Goal: Use online tool/utility: Use online tool/utility

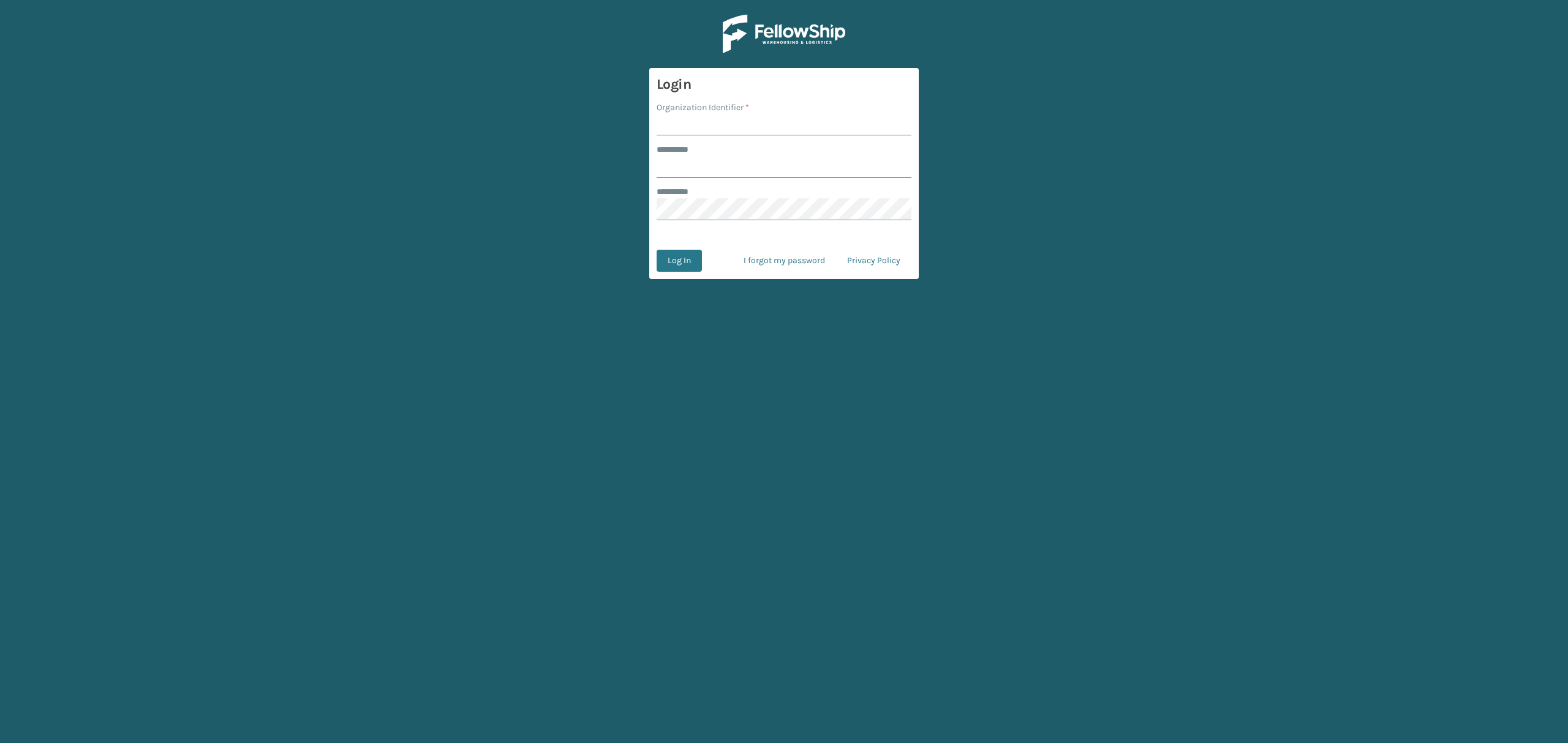
type input "*****"
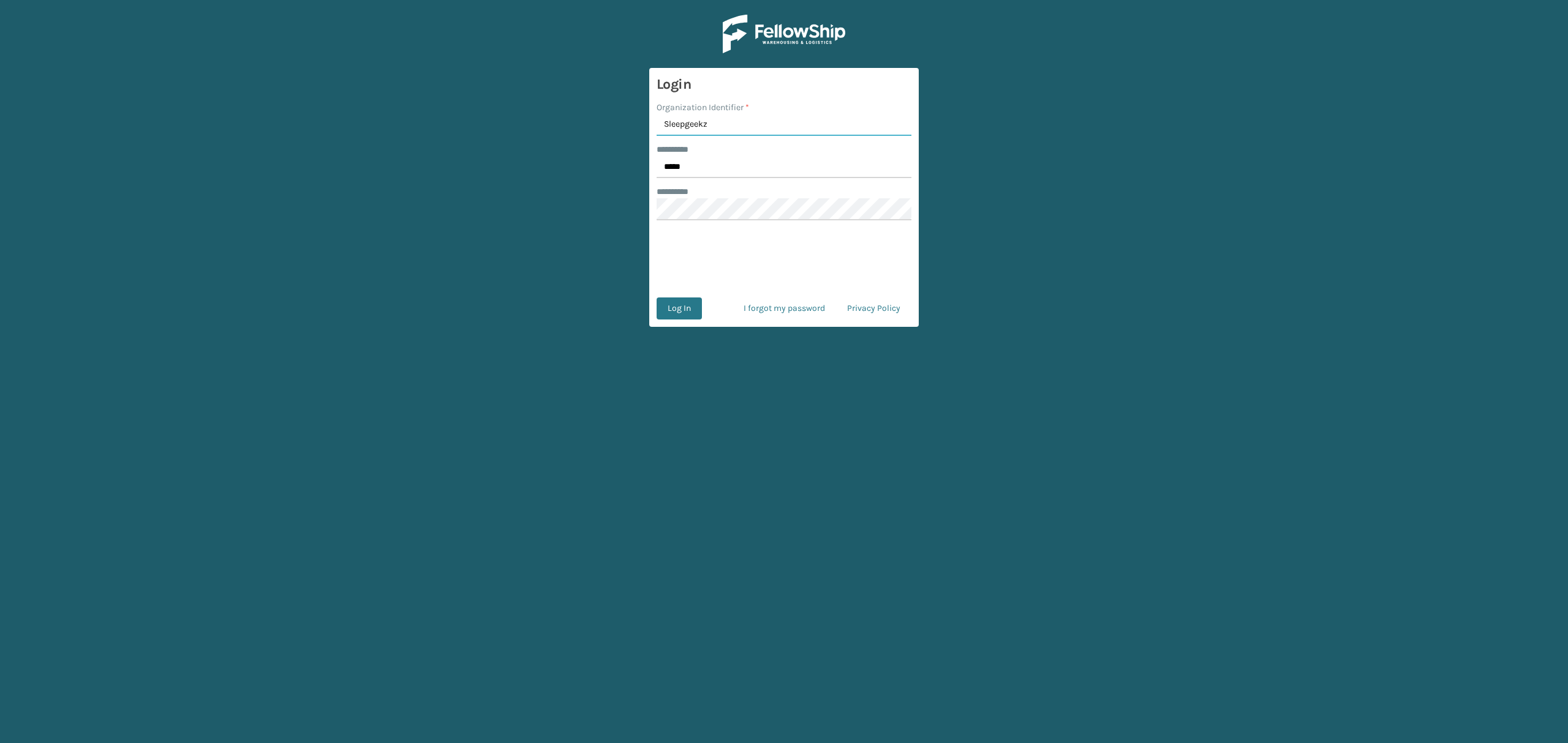
type input "Sleepgeekz"
click at [677, 317] on button "Log In" at bounding box center [679, 308] width 45 height 22
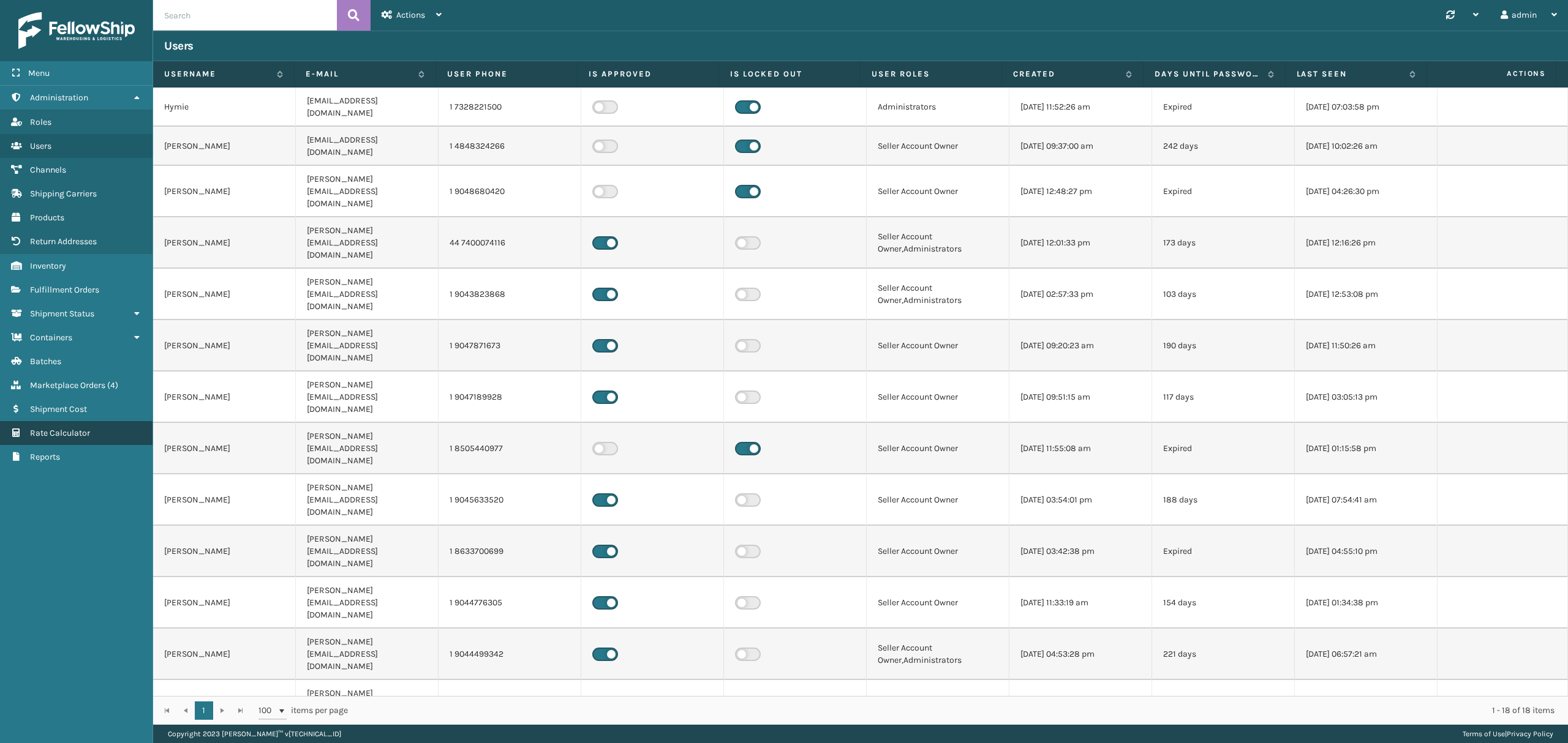
click at [76, 441] on link "Rate Calculator" at bounding box center [76, 433] width 152 height 24
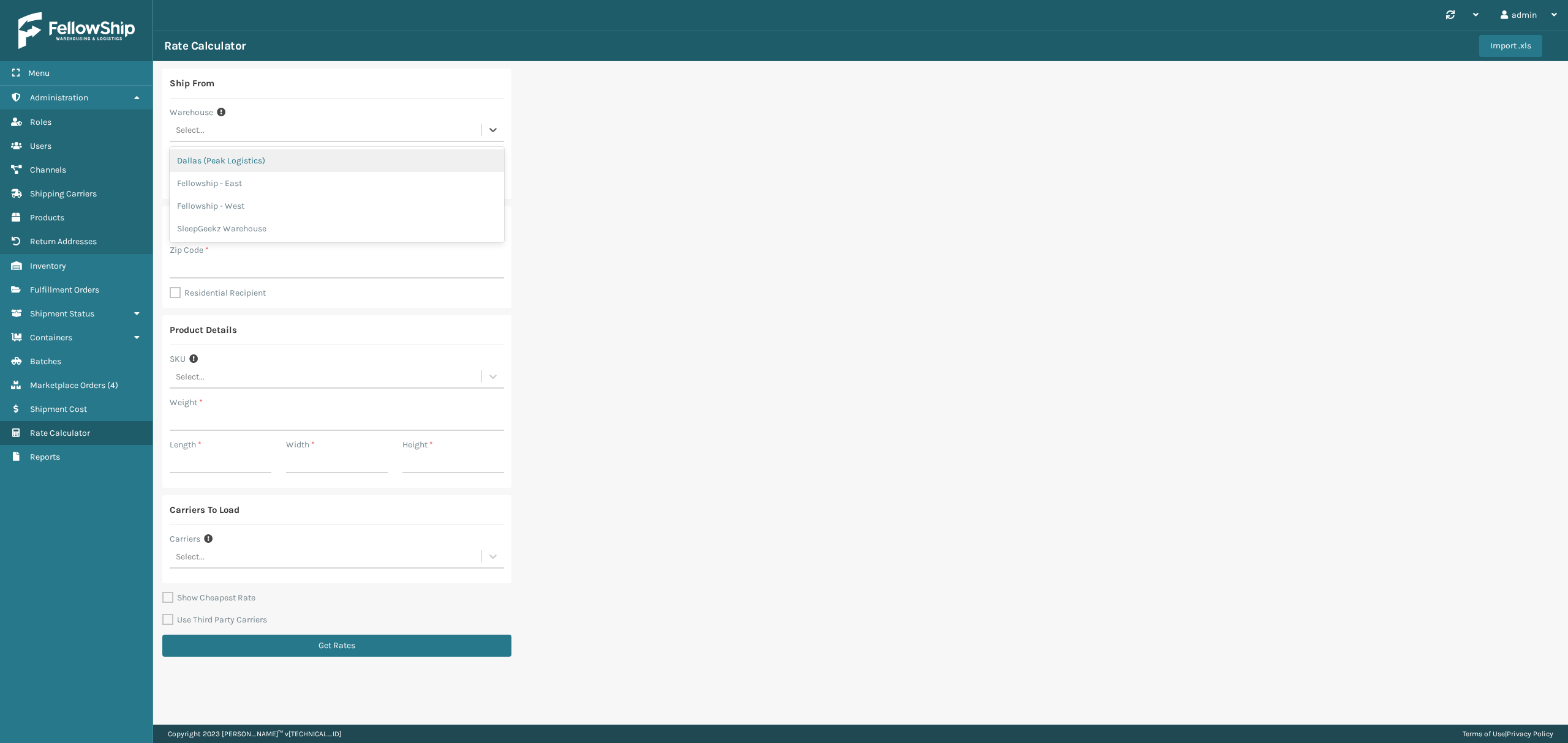
click at [354, 128] on div "Select..." at bounding box center [325, 130] width 312 height 20
click at [359, 235] on div "SleepGeekz Warehouse" at bounding box center [337, 228] width 334 height 23
type input "32208"
click at [334, 270] on input "Zip Code *" at bounding box center [337, 267] width 334 height 22
type input "74134"
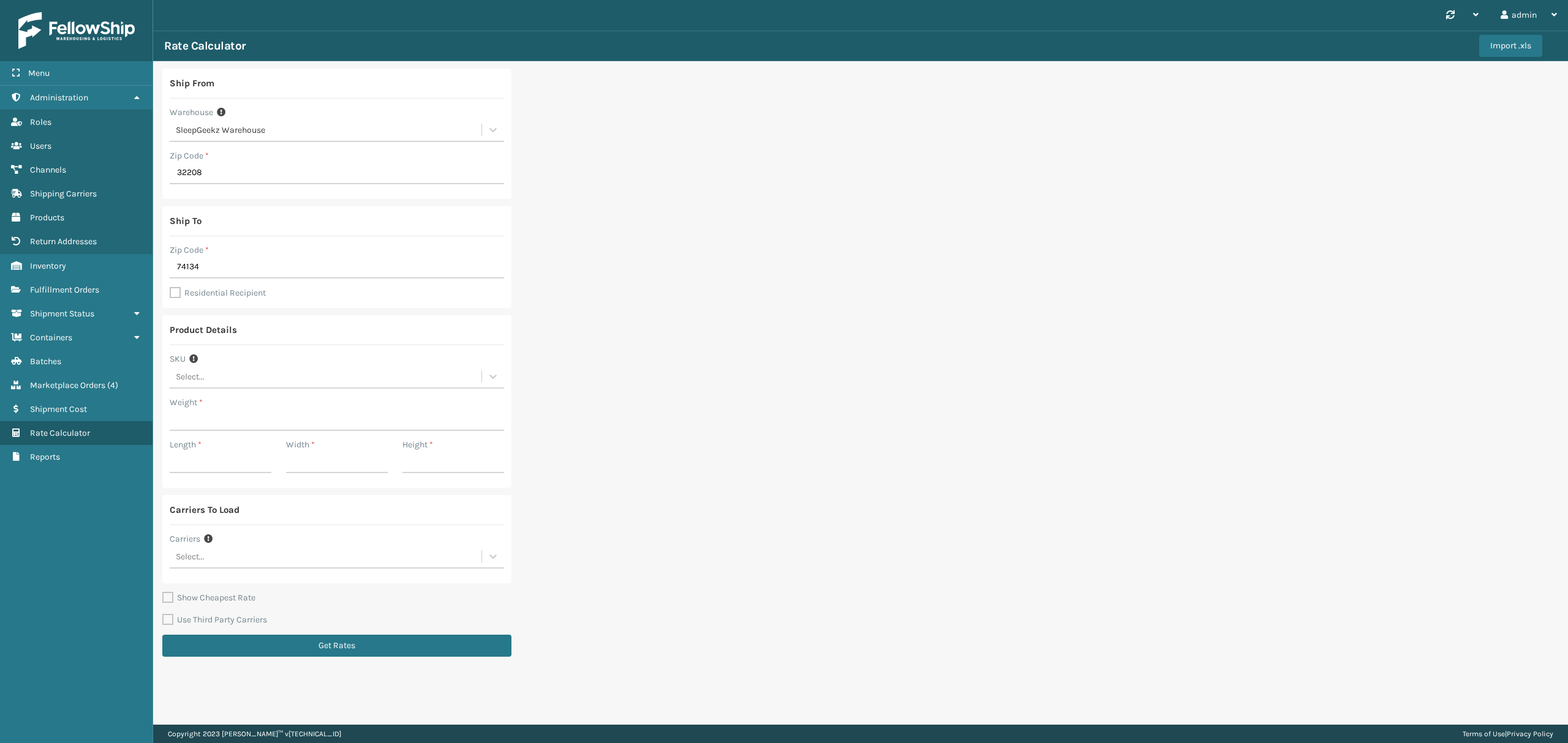
click at [241, 293] on label "Residential Recipient" at bounding box center [217, 293] width 96 height 10
click at [170, 287] on input "Residential Recipient" at bounding box center [169, 287] width 1 height 1
checkbox input "true"
click at [307, 384] on div "Select..." at bounding box center [325, 377] width 312 height 20
type input "ss14txl"
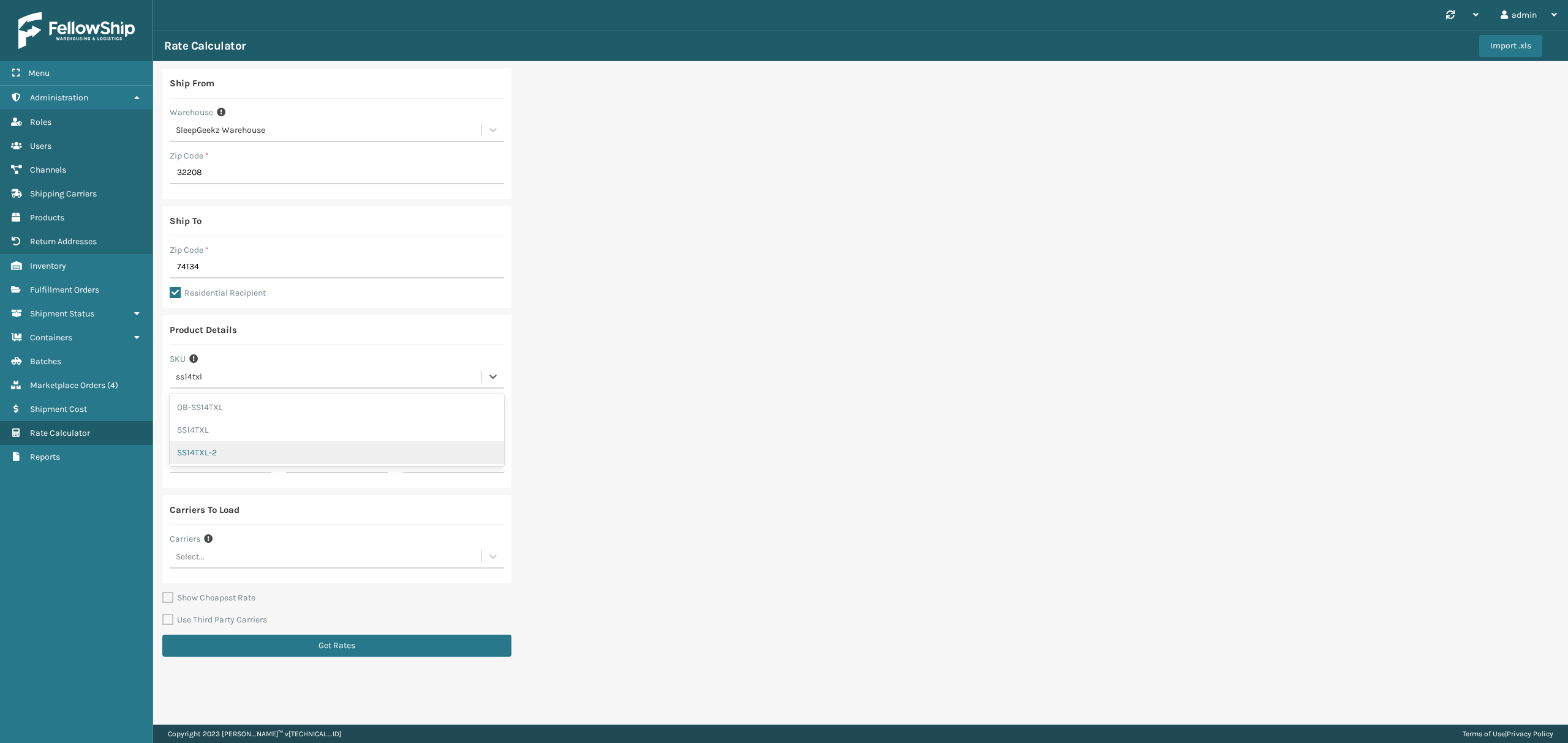
click at [279, 448] on div "SS14TXL-2" at bounding box center [337, 452] width 334 height 23
type input "65.25"
type input "43"
type input "16.5"
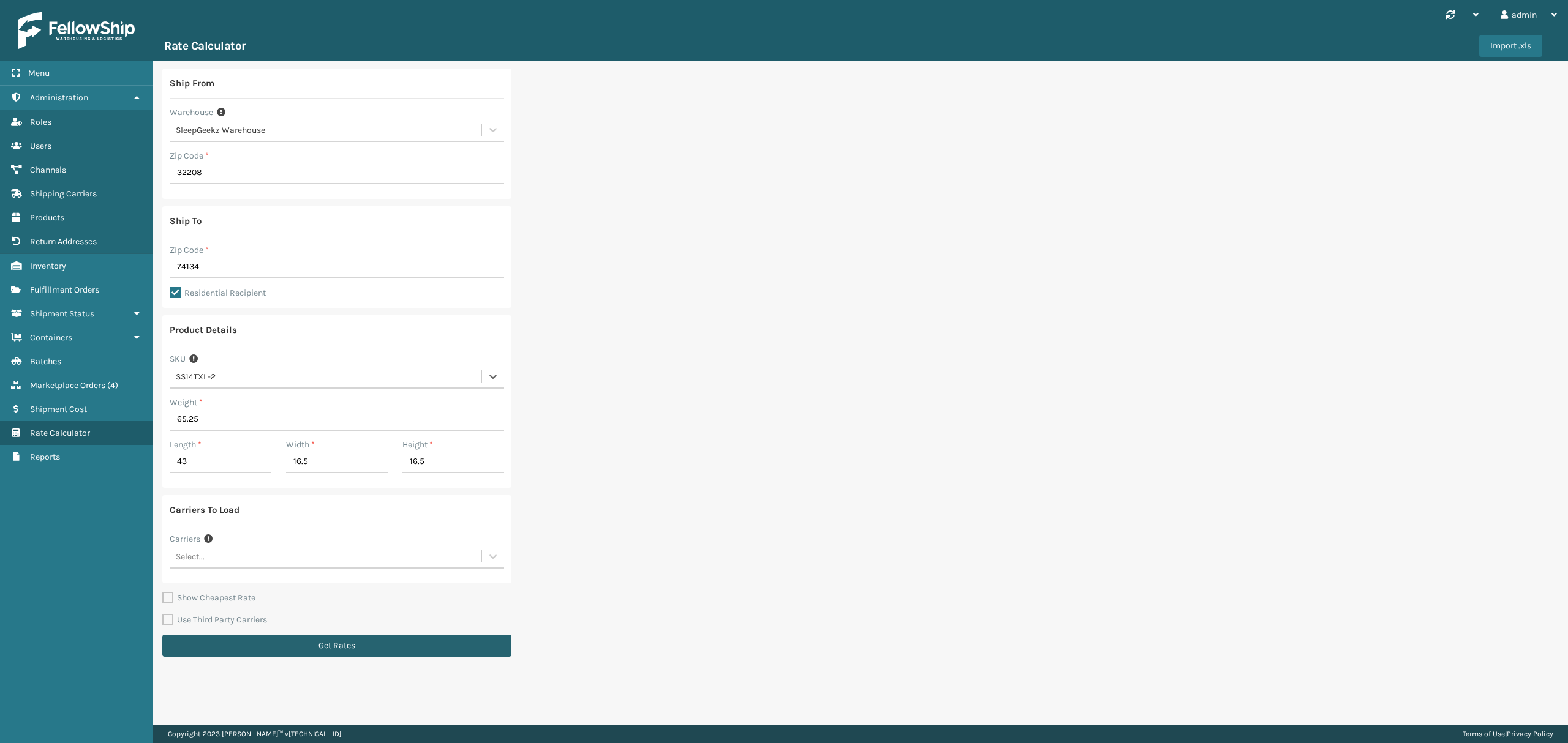
click at [322, 651] on button "Get Rates" at bounding box center [337, 645] width 349 height 22
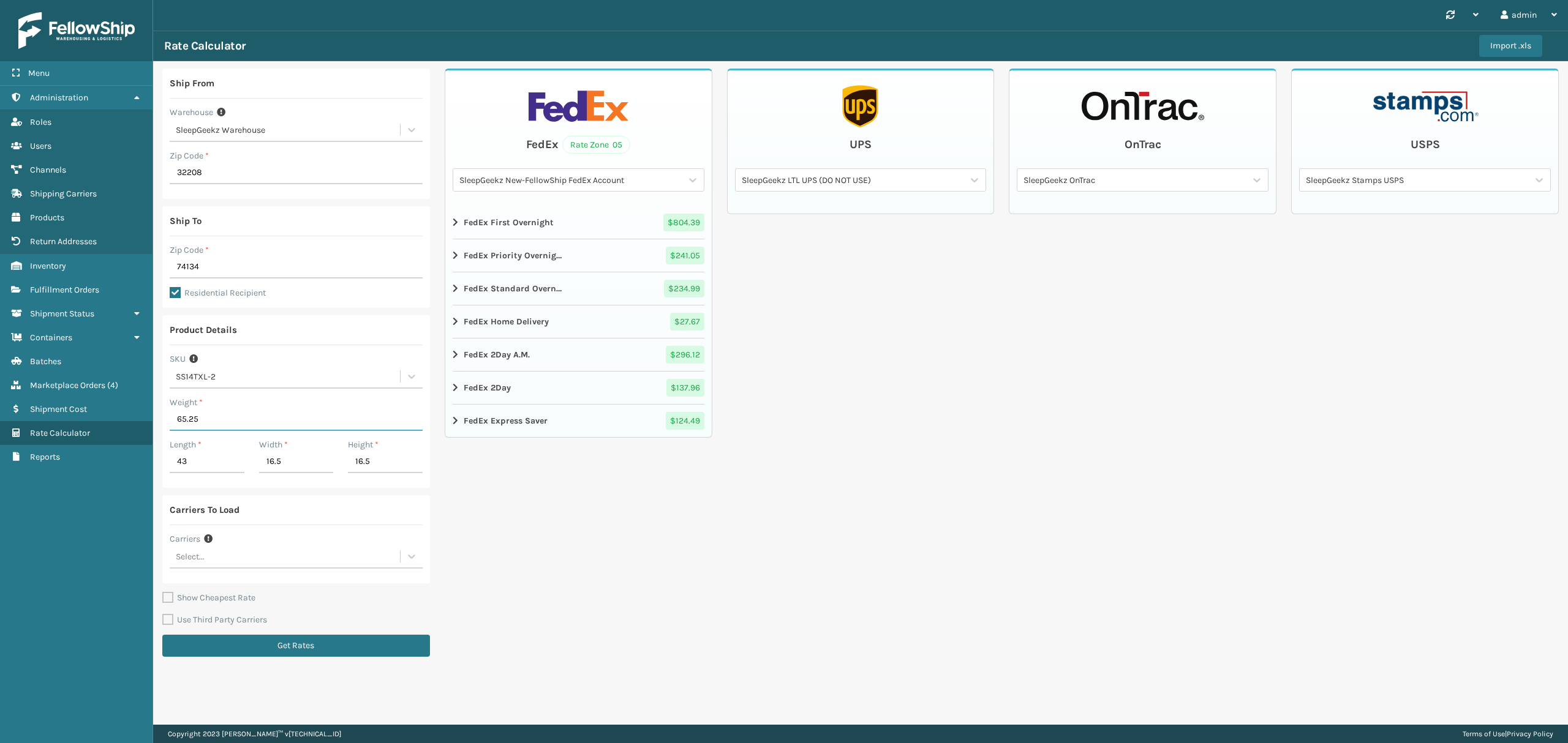
click at [199, 412] on input "65.25" at bounding box center [296, 420] width 253 height 22
type input "62"
click at [265, 651] on button "Get Rates" at bounding box center [296, 645] width 268 height 22
click at [507, 186] on div "SG FedEx" at bounding box center [571, 180] width 223 height 13
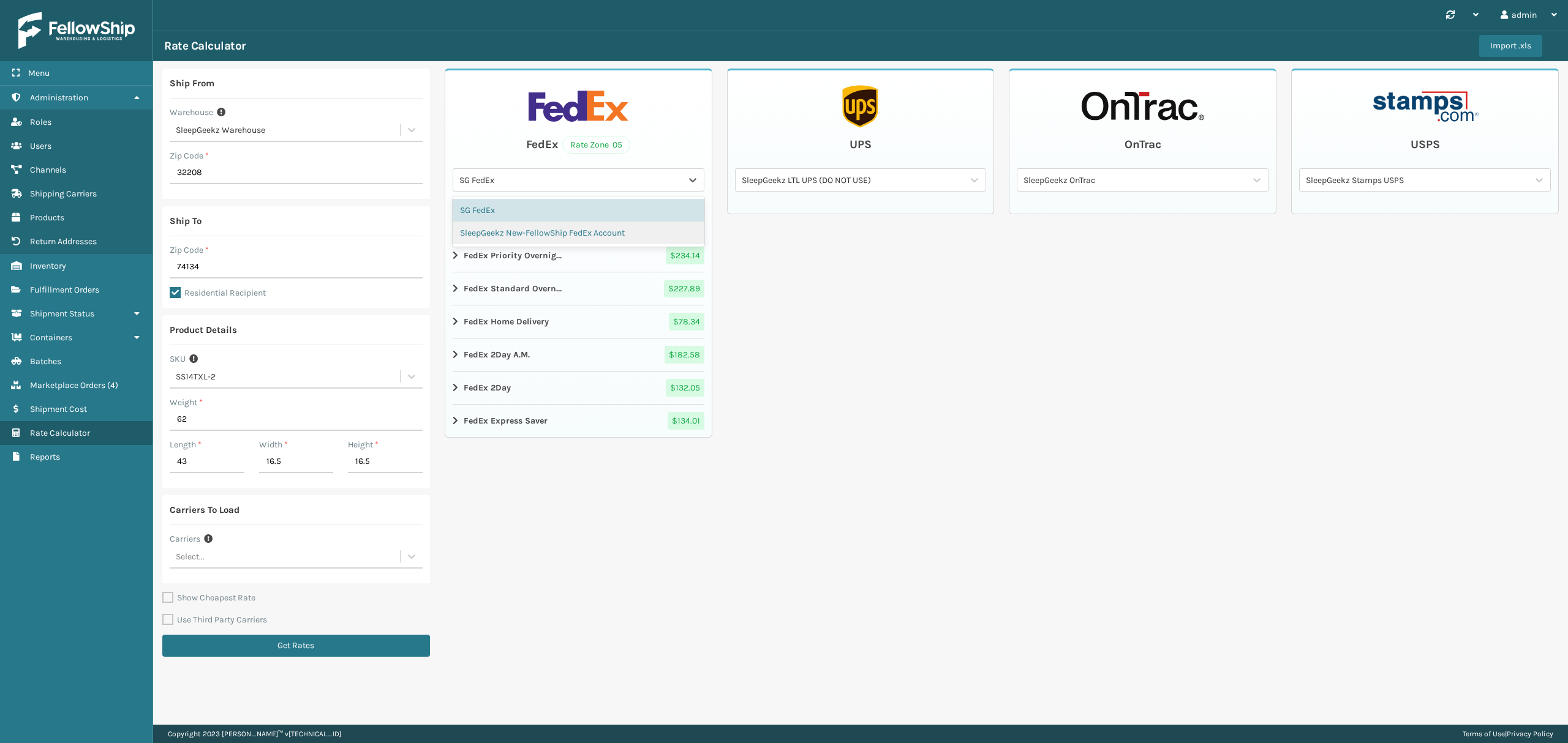
click at [526, 240] on div "SleepGeekz New-FellowShip FedEx Account" at bounding box center [578, 233] width 252 height 23
click at [297, 422] on input "62" at bounding box center [296, 420] width 253 height 22
click at [297, 422] on input "62" at bounding box center [296, 420] width 253 height 22
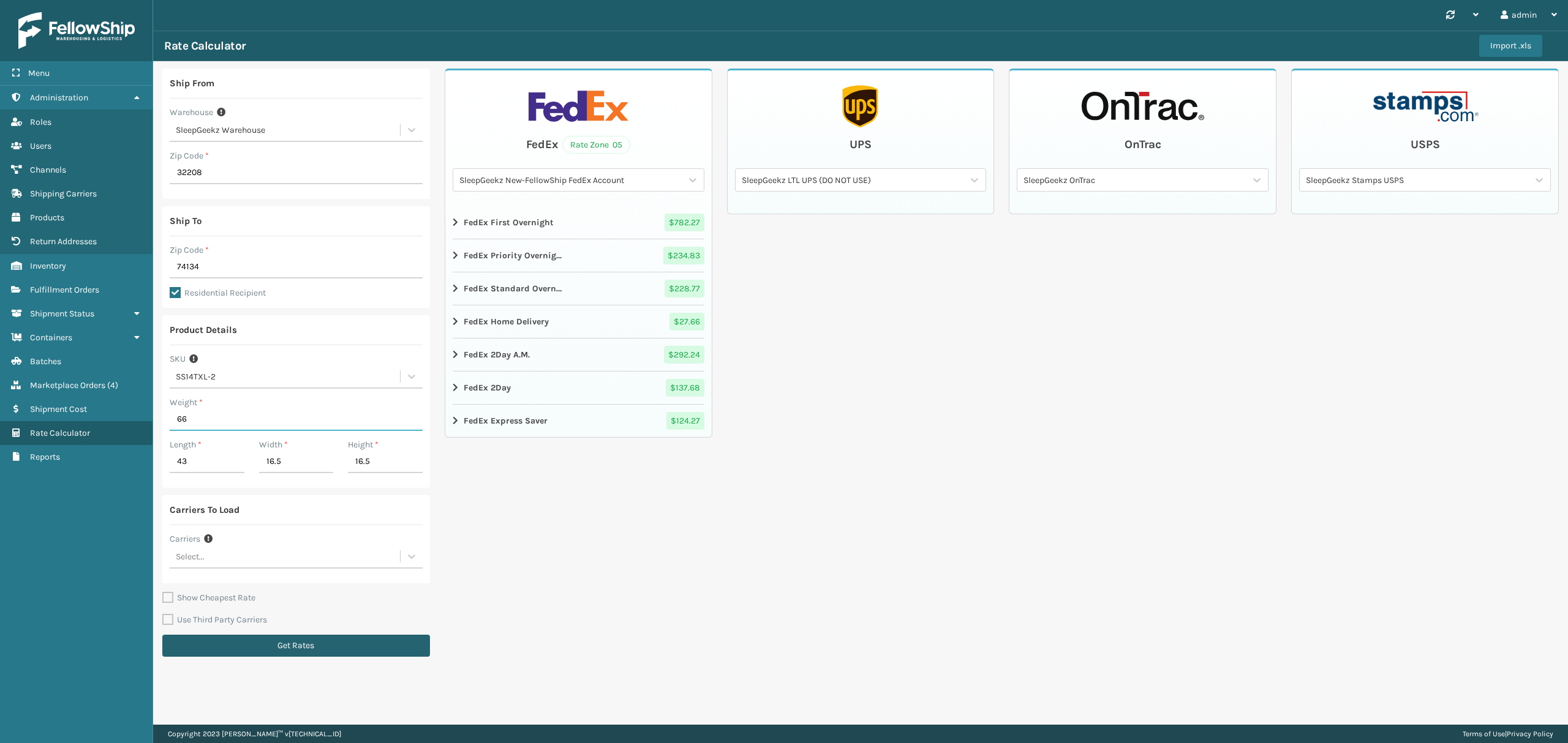
type input "66"
click at [299, 650] on button "Get Rates" at bounding box center [296, 645] width 268 height 22
click at [541, 177] on div "SG FedEx" at bounding box center [571, 180] width 223 height 13
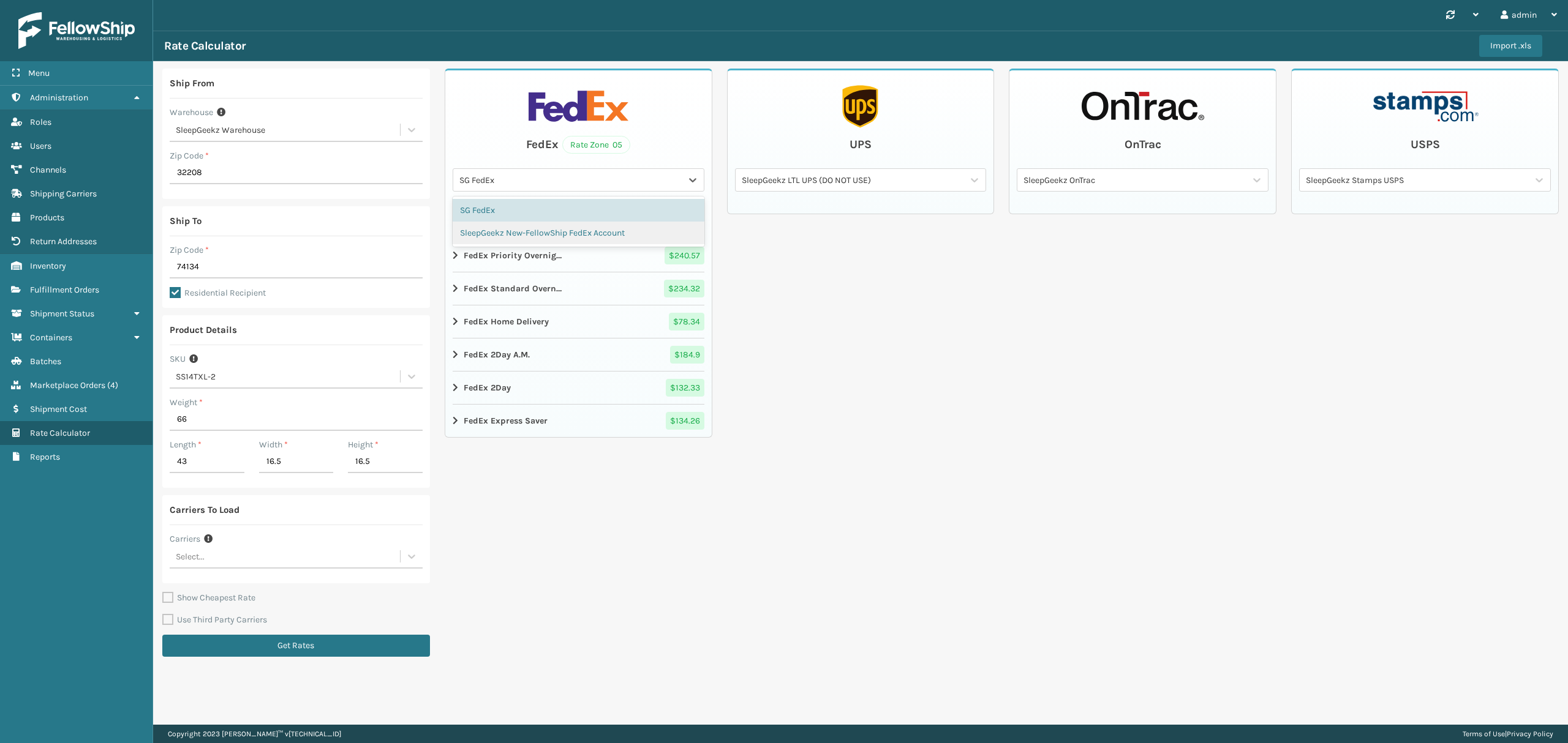
click at [550, 228] on div "SleepGeekz New-FellowShip FedEx Account" at bounding box center [578, 233] width 252 height 23
click at [196, 419] on input "66" at bounding box center [296, 420] width 253 height 22
click at [195, 421] on input "66" at bounding box center [296, 420] width 253 height 22
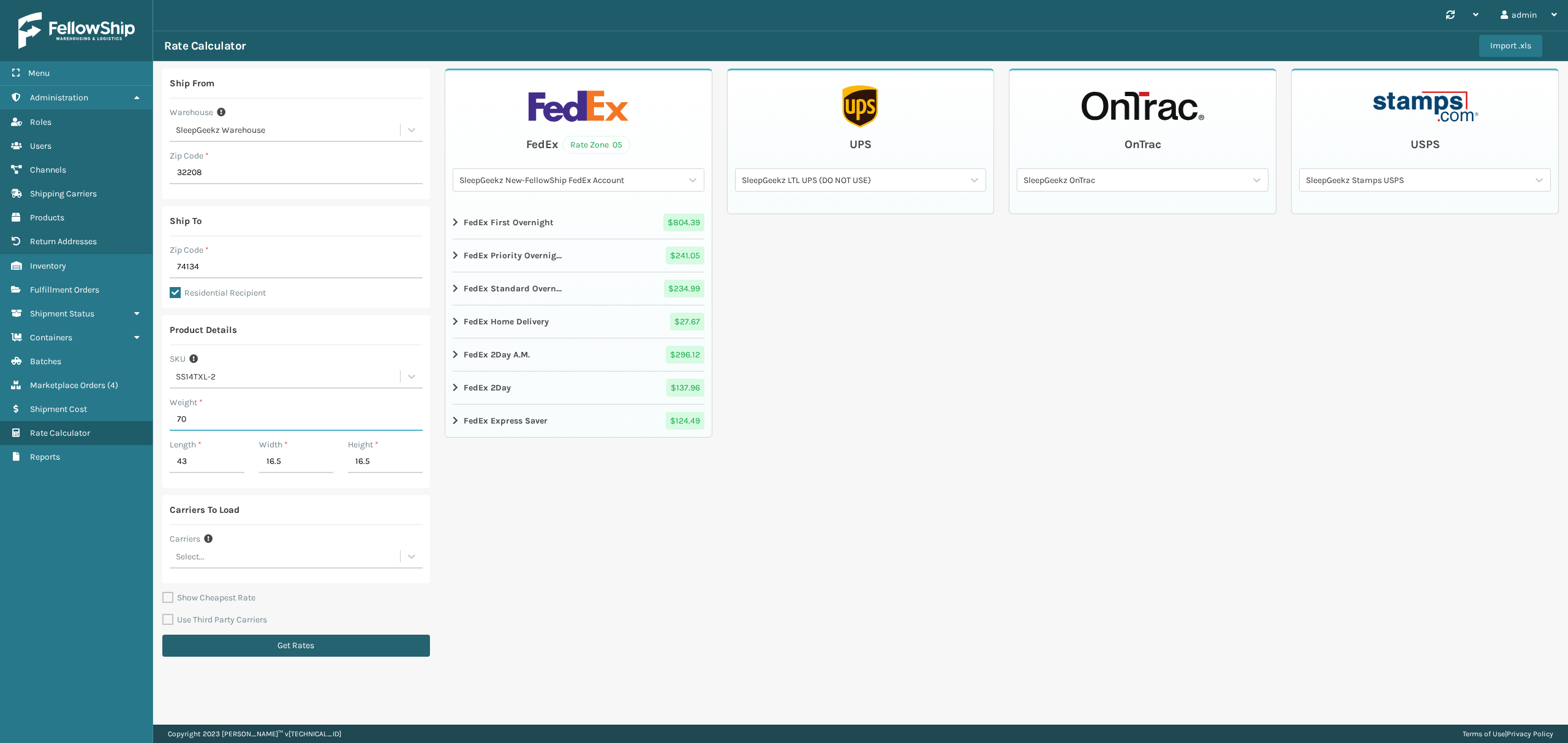
type input "70"
click at [334, 639] on button "Get Rates" at bounding box center [296, 645] width 268 height 22
